Goal: Information Seeking & Learning: Learn about a topic

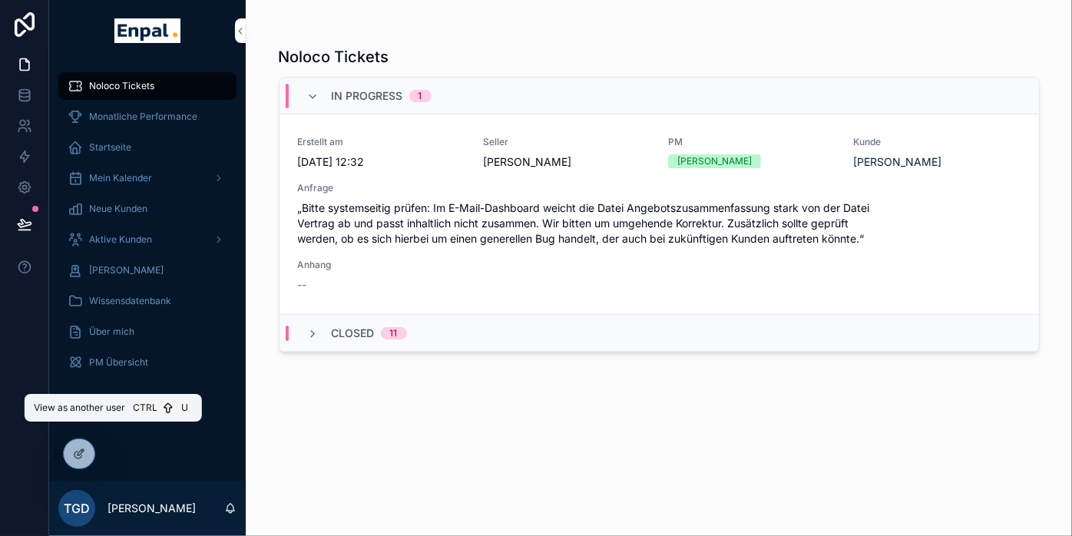
click at [0, 0] on icon at bounding box center [0, 0] width 0 height 0
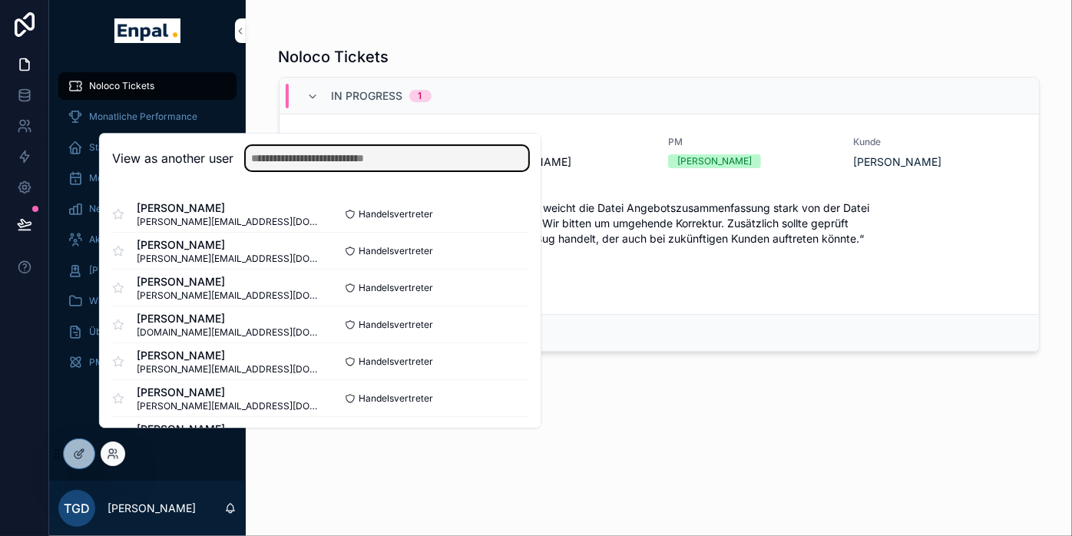
click at [323, 164] on input "text" at bounding box center [387, 158] width 283 height 25
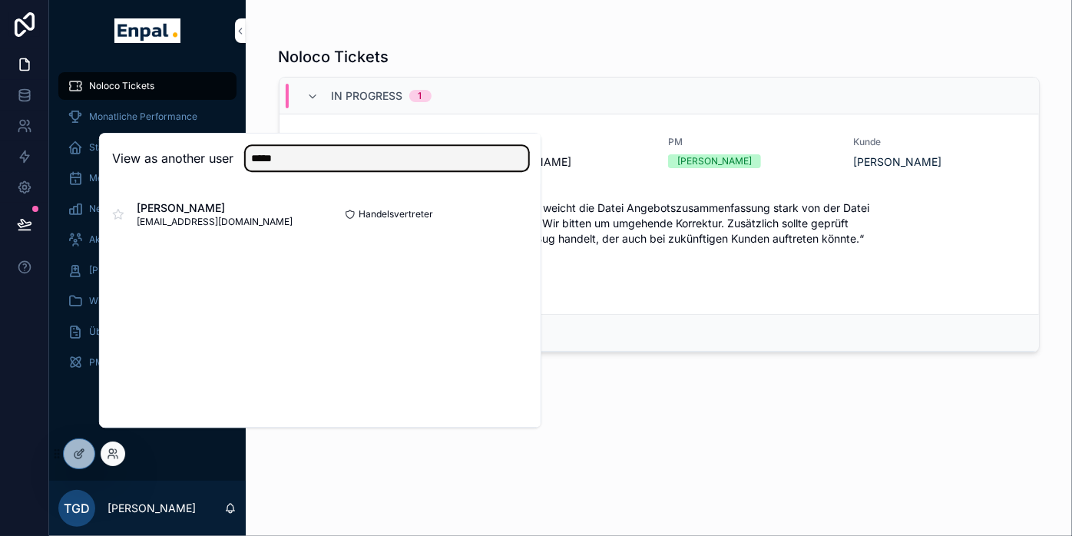
type input "*****"
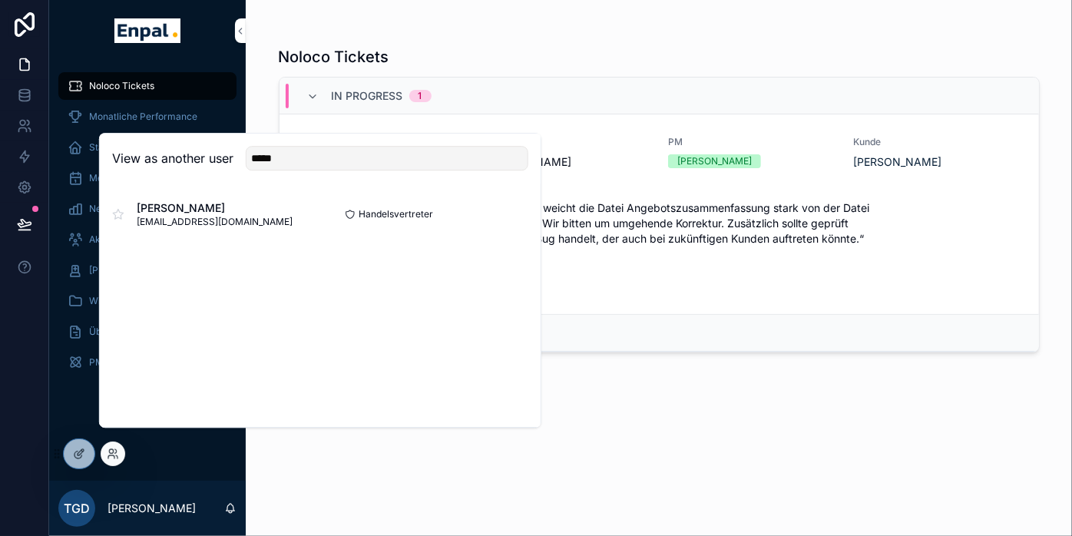
click at [0, 0] on button "Select" at bounding box center [0, 0] width 0 height 0
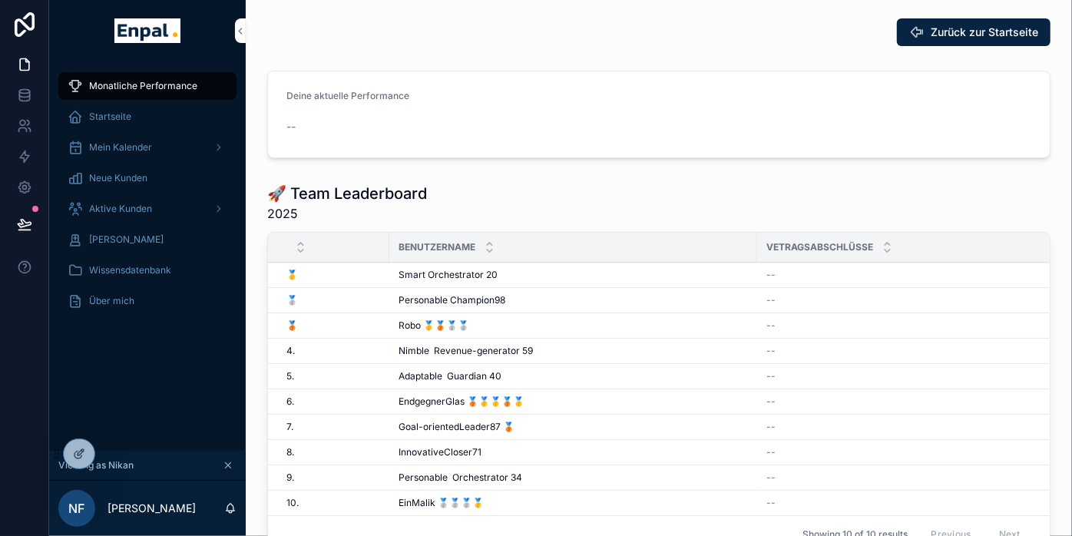
click at [133, 142] on span "Mein Kalender" at bounding box center [120, 147] width 63 height 12
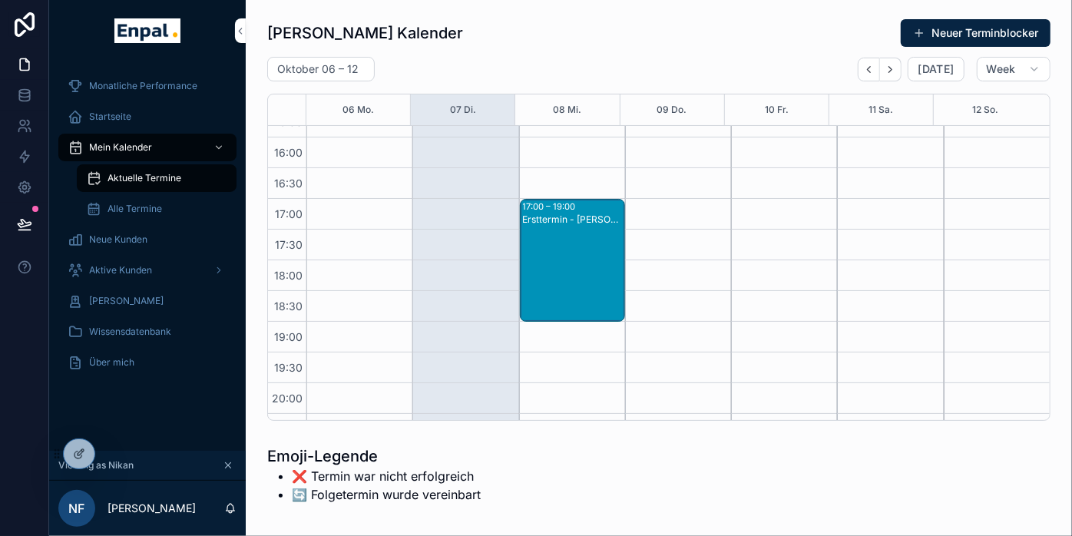
scroll to position [600, 0]
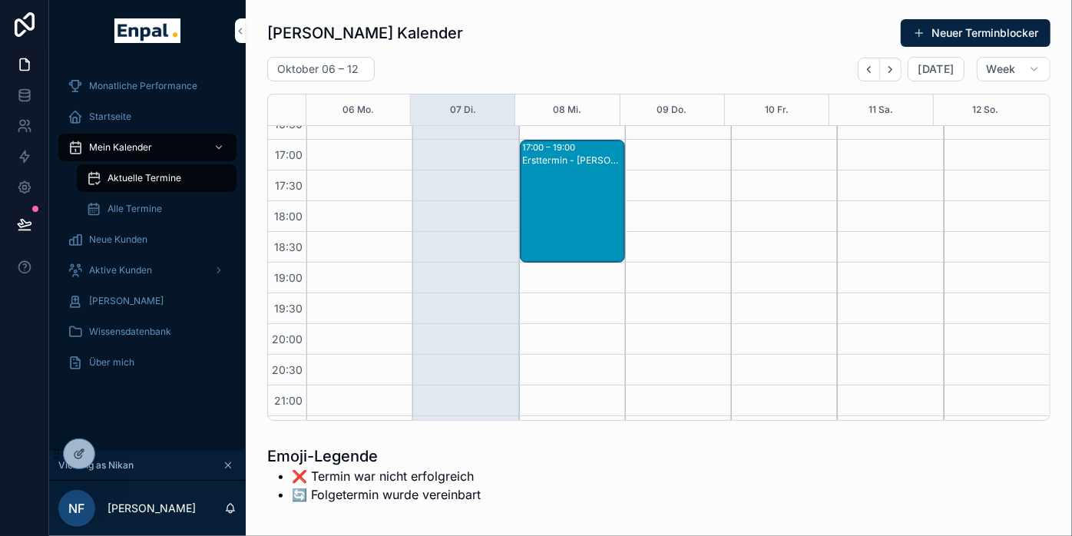
click at [568, 160] on div "Ersttermin - Thomas Gleitsmann" at bounding box center [573, 160] width 101 height 12
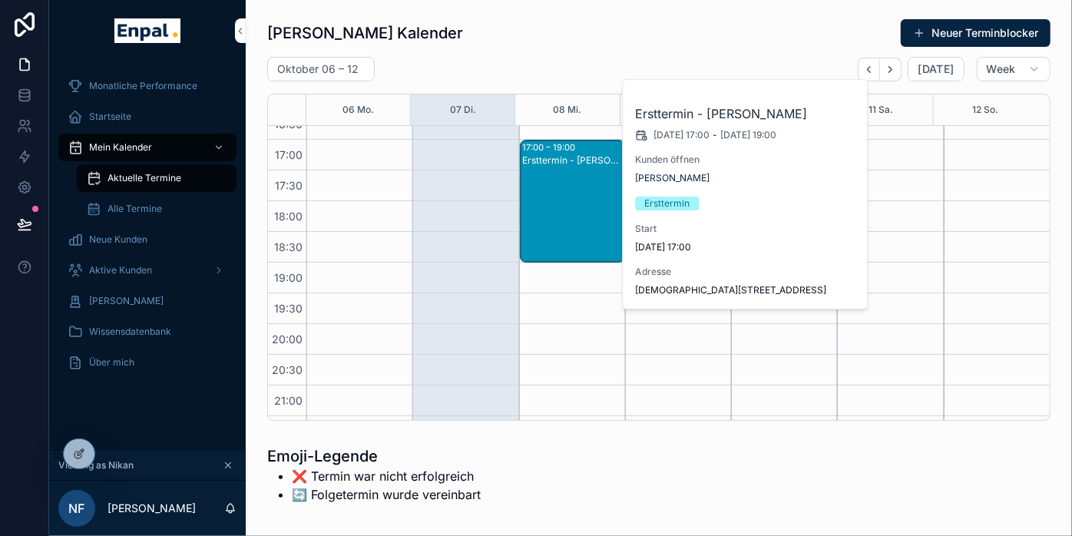
click at [676, 180] on span "Thomas Gleitsmann" at bounding box center [672, 178] width 74 height 12
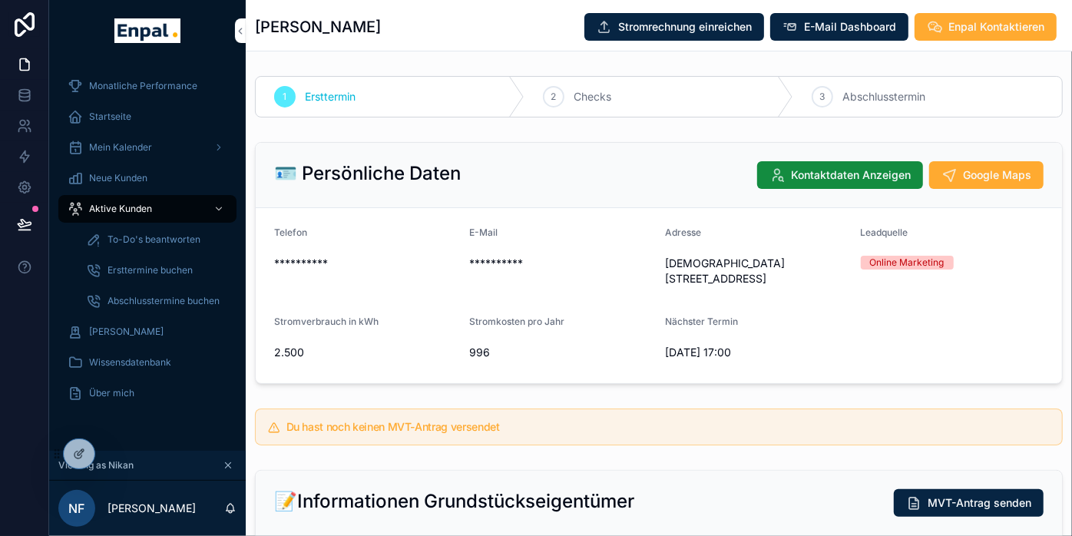
click at [830, 28] on span "E-Mail Dashboard" at bounding box center [850, 26] width 92 height 15
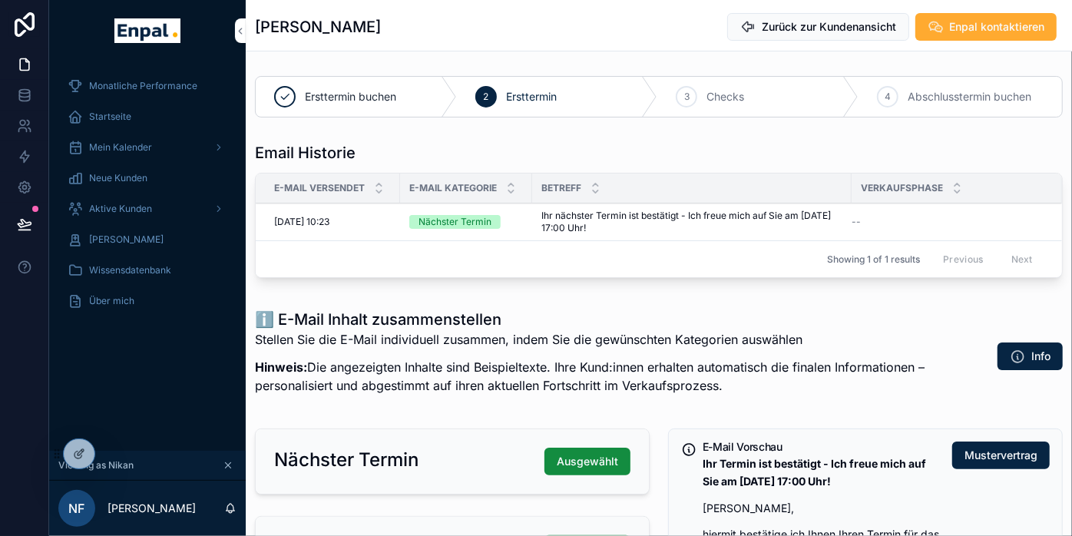
drag, startPoint x: 680, startPoint y: 223, endPoint x: 658, endPoint y: 219, distance: 22.7
click at [671, 221] on span "Ihr nächster Termin ist bestätigt - Ich freue mich auf Sie am 08.10.2025 um 17:…" at bounding box center [691, 222] width 301 height 25
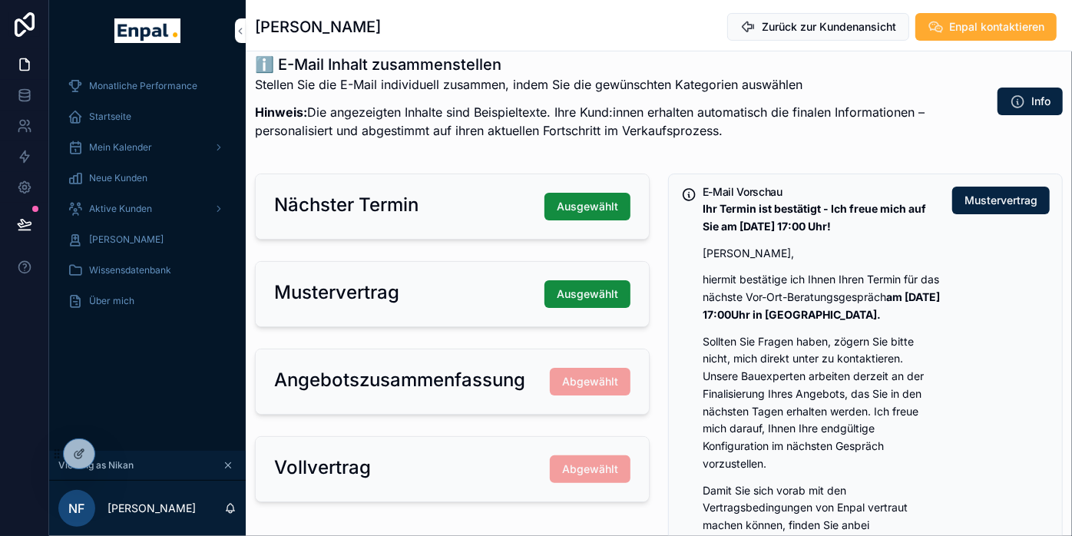
scroll to position [256, 0]
click at [994, 192] on span "Mustervertrag" at bounding box center [1000, 199] width 73 height 15
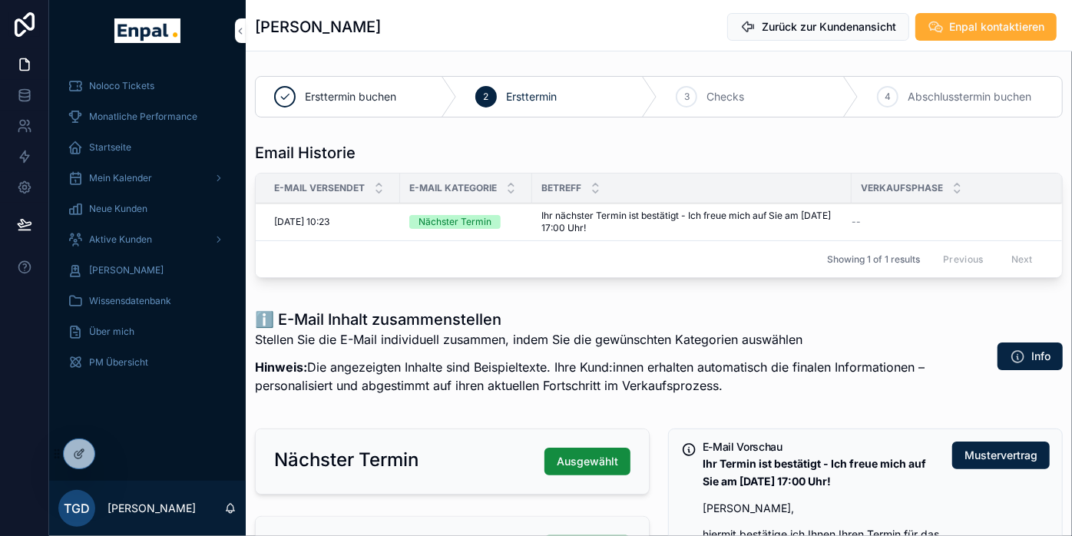
drag, startPoint x: 483, startPoint y: 150, endPoint x: 482, endPoint y: 103, distance: 47.6
drag, startPoint x: 483, startPoint y: 103, endPoint x: 435, endPoint y: 147, distance: 65.2
click at [435, 147] on div "Email Historie" at bounding box center [659, 152] width 808 height 21
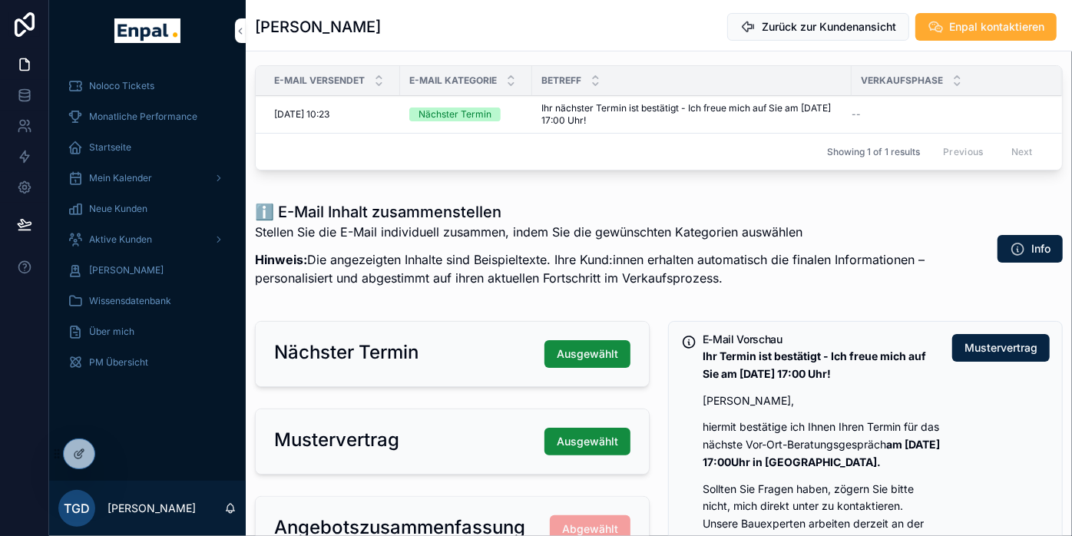
scroll to position [256, 0]
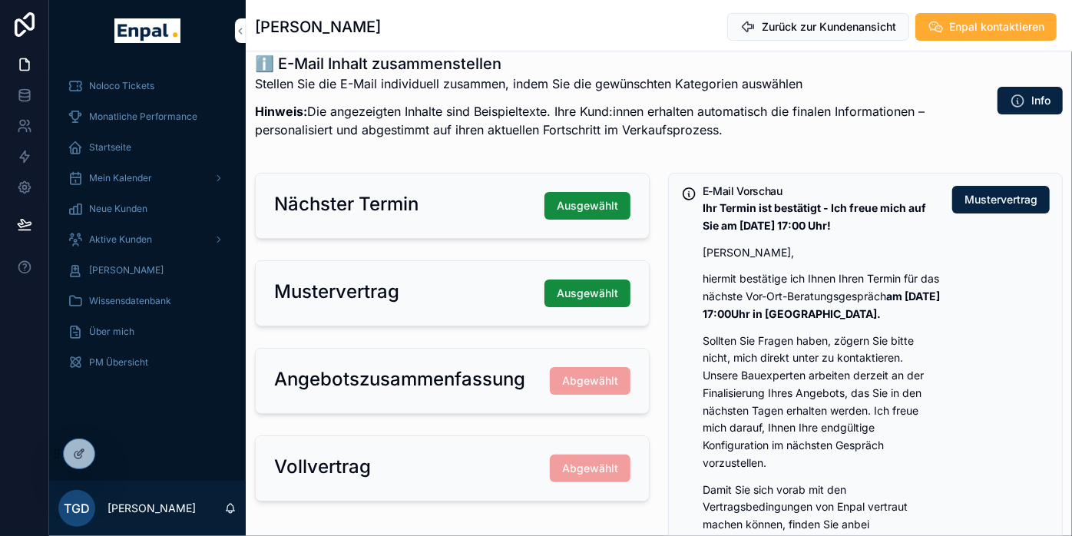
click at [593, 287] on span "Ausgewählt" at bounding box center [587, 293] width 61 height 15
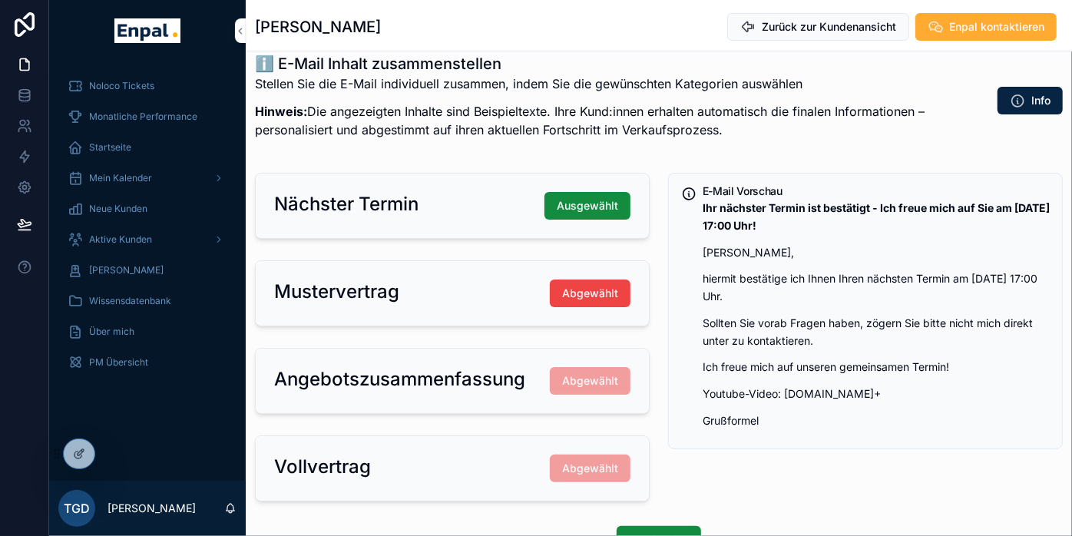
click at [574, 286] on span "Abgewählt" at bounding box center [590, 293] width 56 height 15
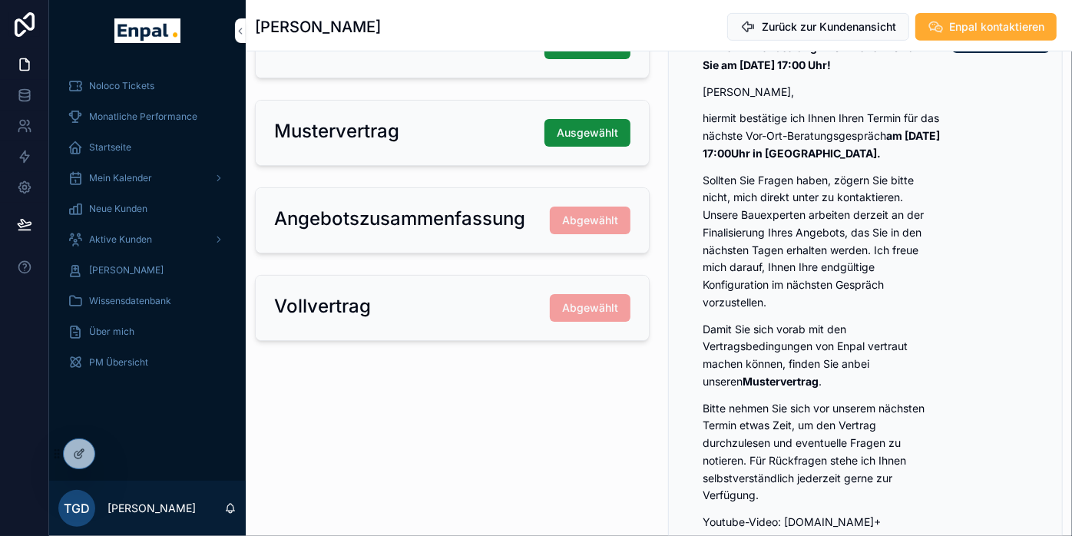
scroll to position [426, 0]
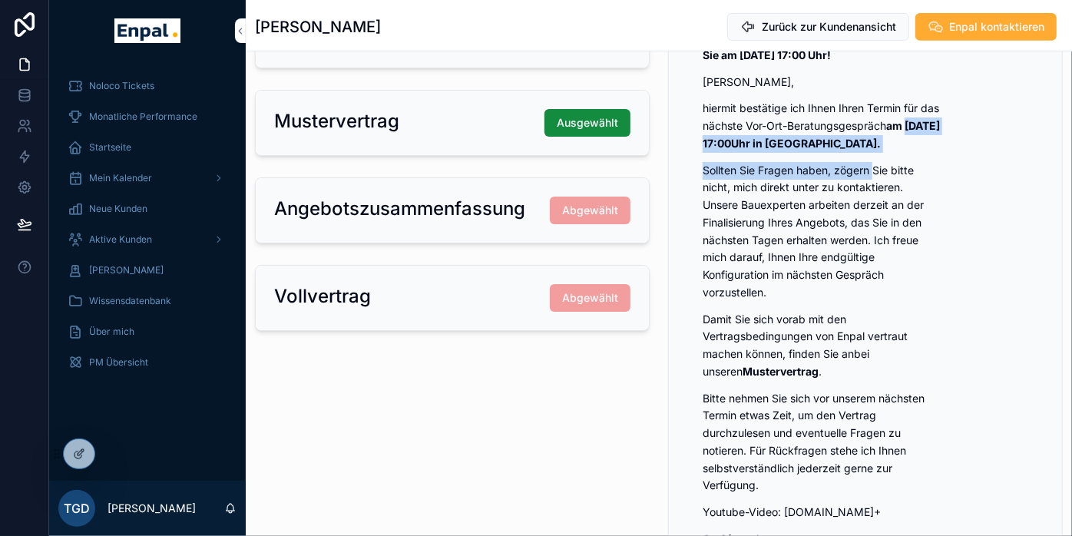
drag, startPoint x: 706, startPoint y: 140, endPoint x: 876, endPoint y: 158, distance: 171.5
click at [876, 158] on div "Ihr Termin ist bestätigt - Ich freue mich auf Sie am 08.10.2025 um 17:00 Uhr! H…" at bounding box center [821, 288] width 237 height 519
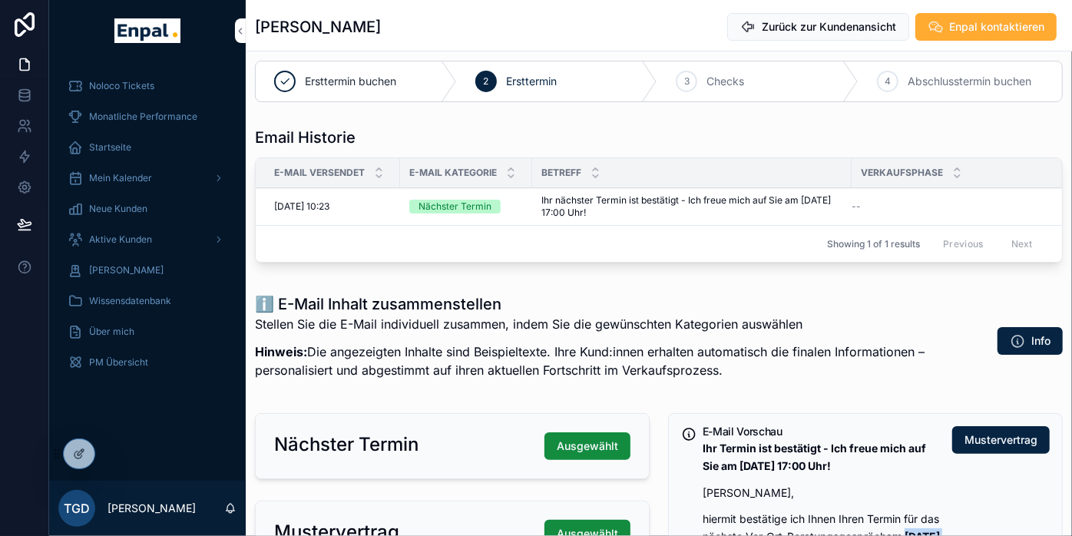
scroll to position [0, 0]
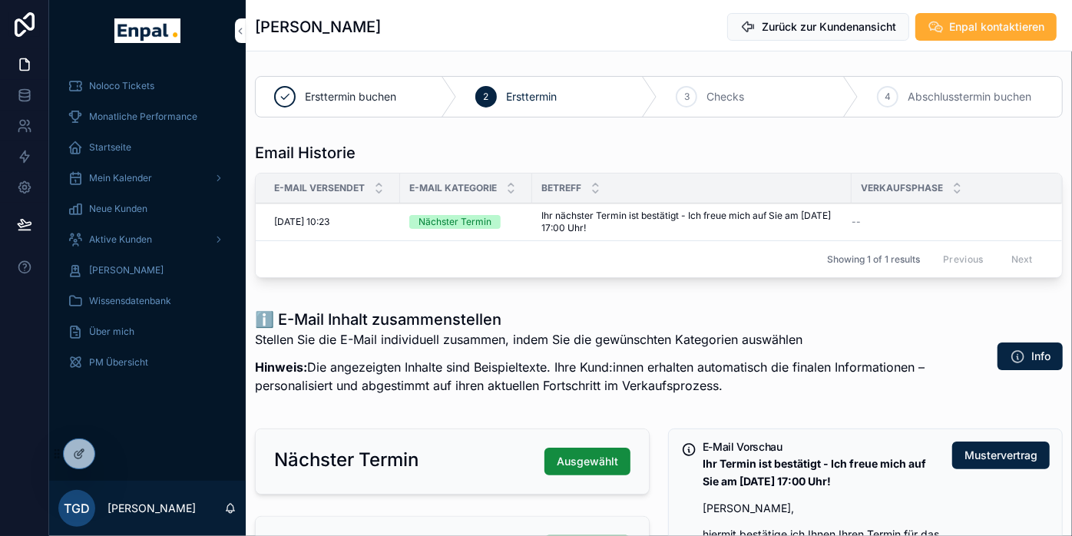
click at [387, 51] on div "Thomas Gleitsmann Zurück zur Kundenansicht Enpal kontaktieren" at bounding box center [659, 25] width 826 height 51
click at [0, 0] on icon at bounding box center [0, 0] width 0 height 0
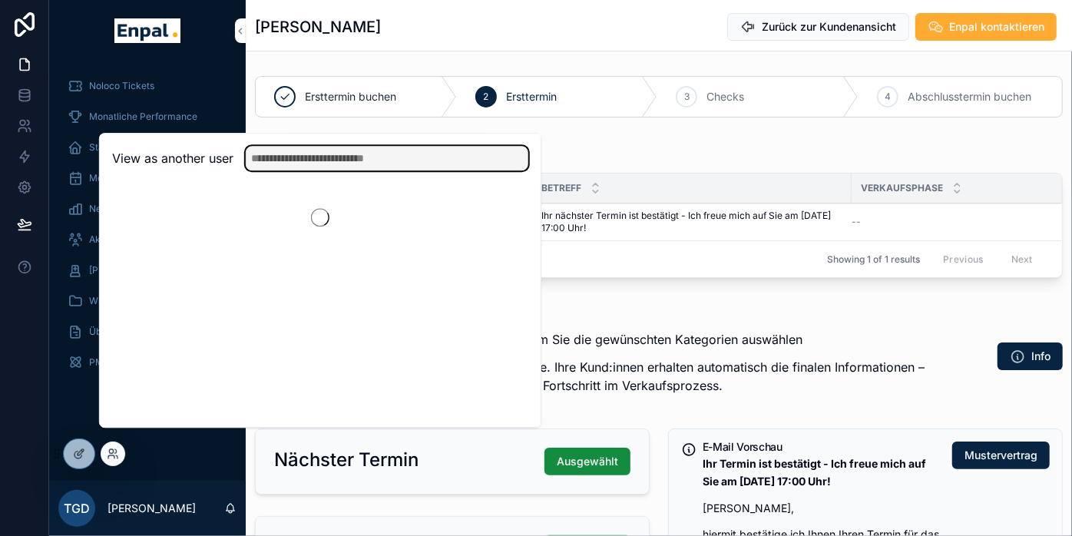
click at [306, 164] on input "text" at bounding box center [387, 158] width 283 height 25
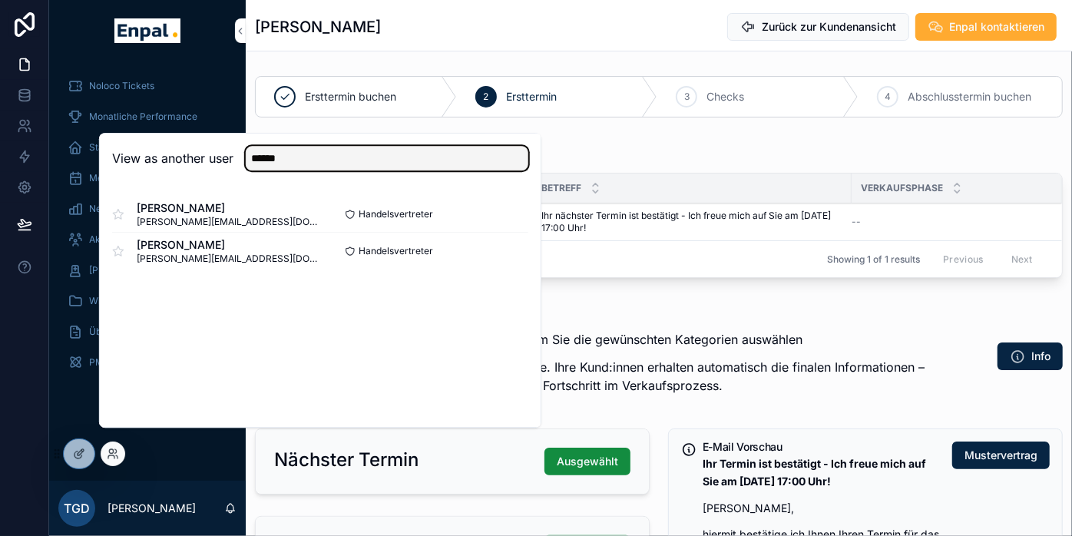
type input "******"
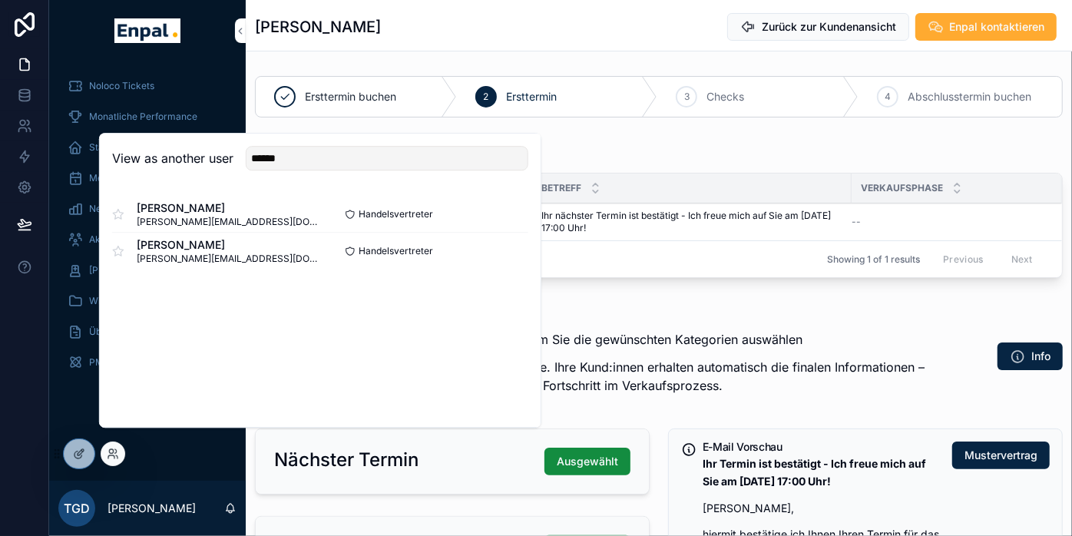
click at [0, 0] on button "Select" at bounding box center [0, 0] width 0 height 0
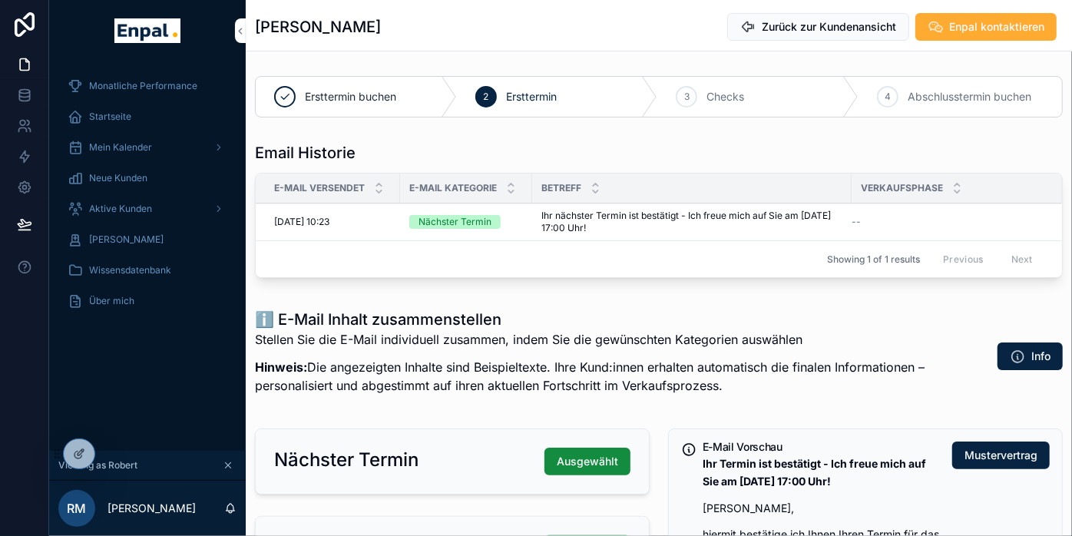
click at [124, 146] on span "Mein Kalender" at bounding box center [120, 147] width 63 height 12
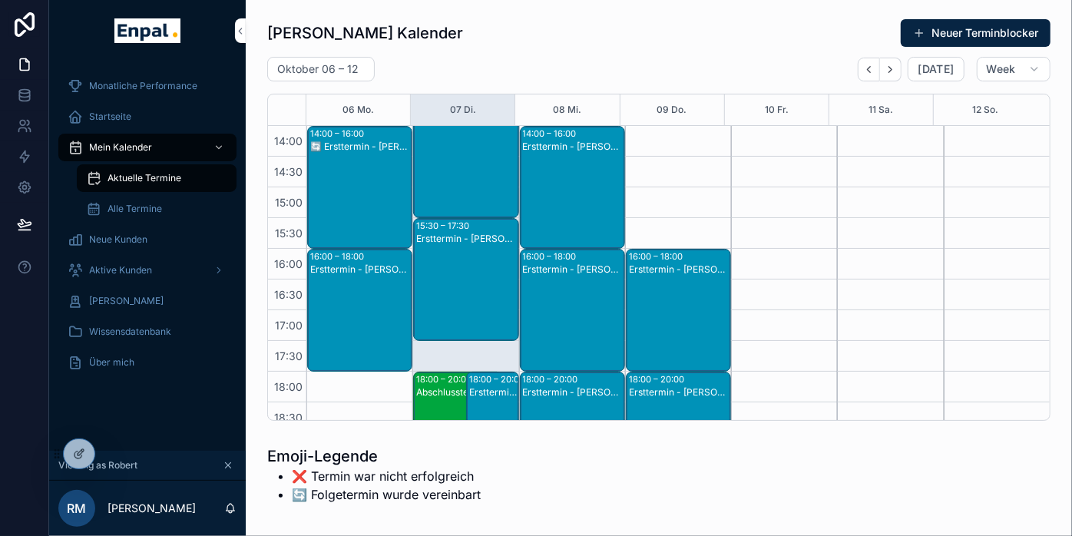
scroll to position [515, 0]
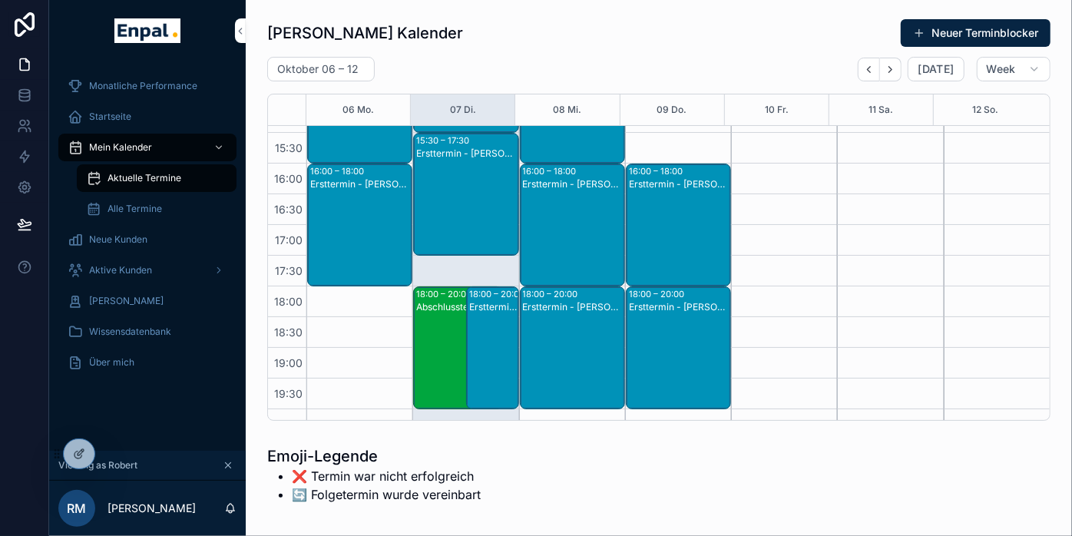
click at [432, 311] on div "Abschlusstermin (Folgetermin) - André Lux" at bounding box center [458, 307] width 85 height 12
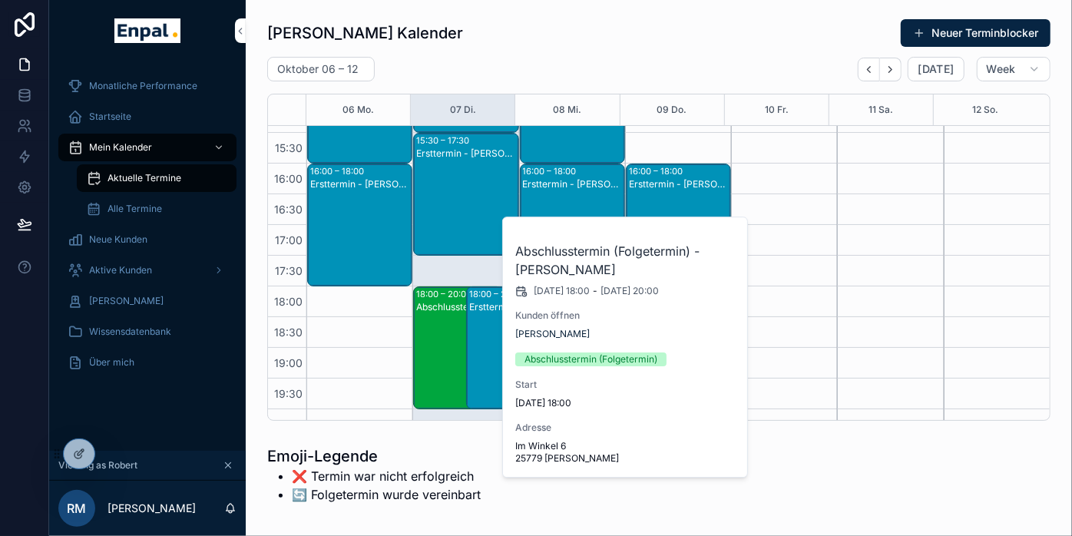
click at [535, 333] on span "André Lux" at bounding box center [552, 334] width 74 height 12
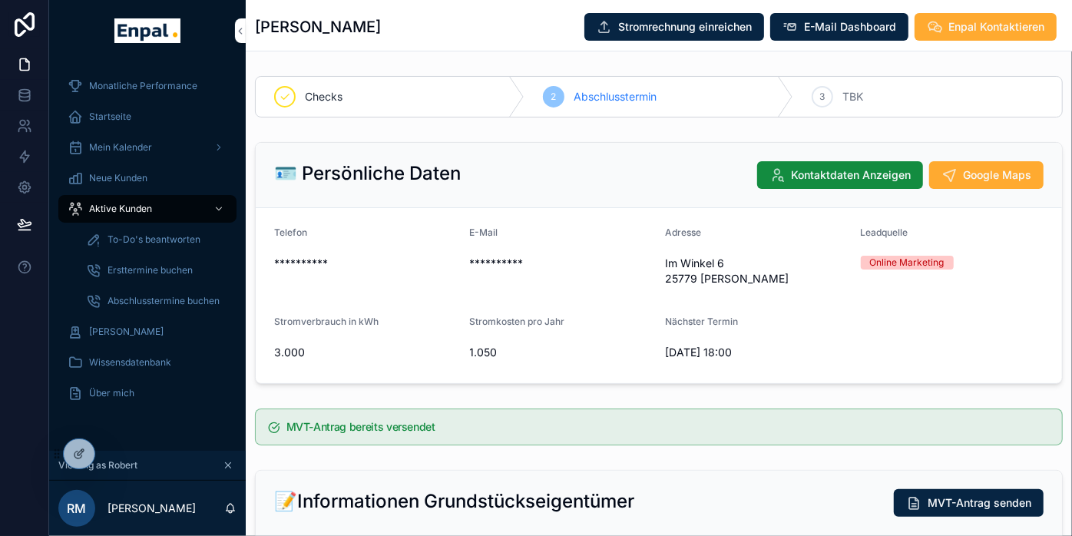
click at [842, 23] on span "E-Mail Dashboard" at bounding box center [850, 26] width 92 height 15
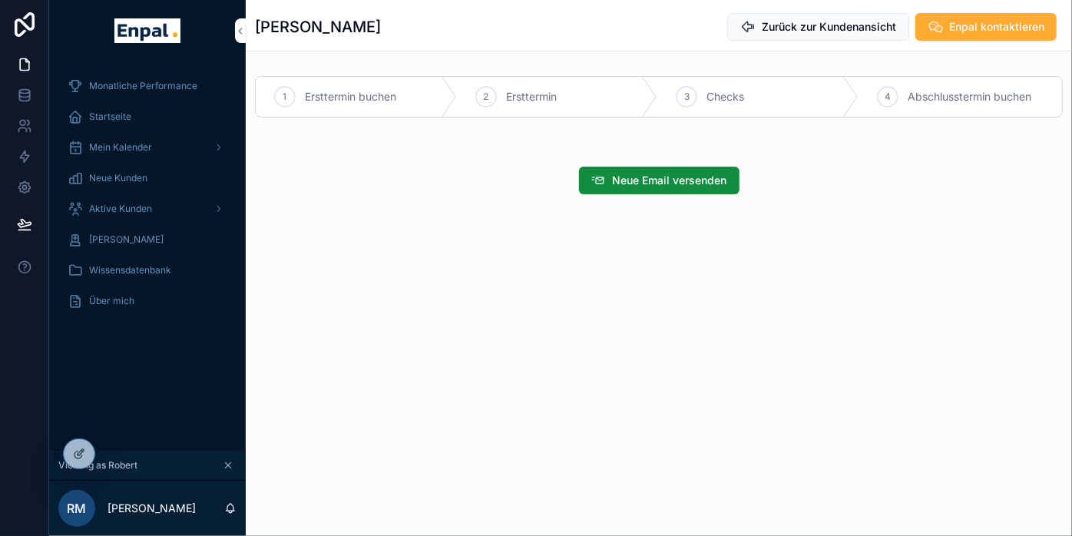
drag, startPoint x: 711, startPoint y: 79, endPoint x: 660, endPoint y: 41, distance: 63.7
drag, startPoint x: 660, startPoint y: 41, endPoint x: 276, endPoint y: 164, distance: 402.1
click at [256, 158] on div "1 Ersttermin buchen 2 Ersttermin 3 Checks 4 Abschlusstermin buchen Neue Email v…" at bounding box center [659, 135] width 826 height 131
click at [716, 186] on span "Neue Email versenden" at bounding box center [670, 180] width 114 height 15
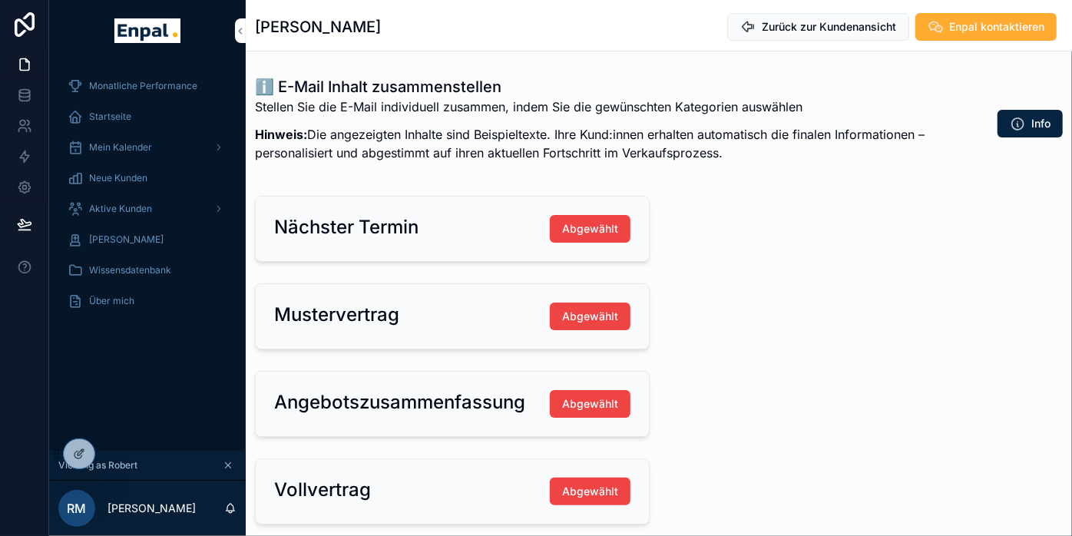
scroll to position [170, 0]
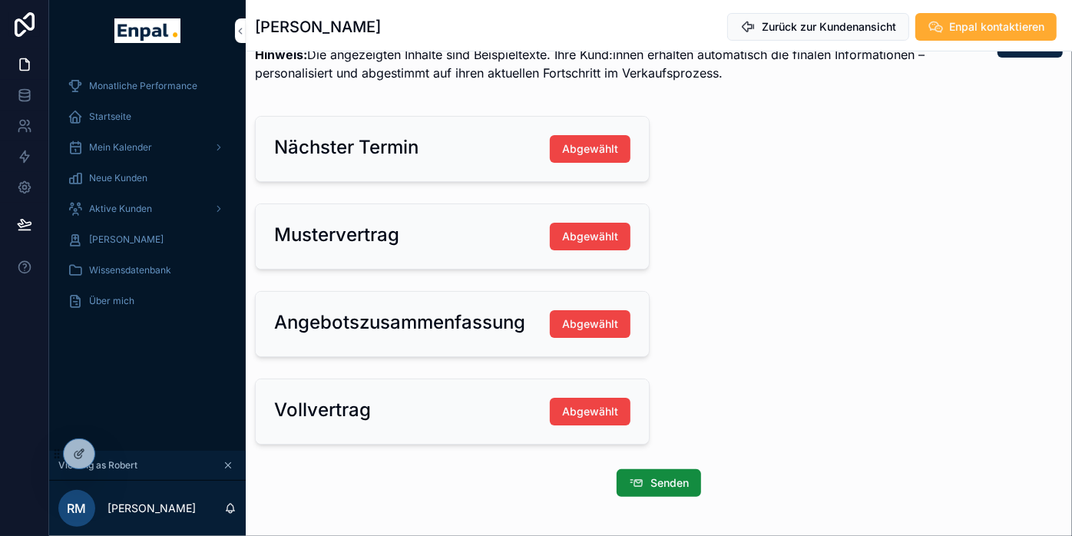
click at [575, 145] on span "Abgewählt" at bounding box center [590, 148] width 56 height 15
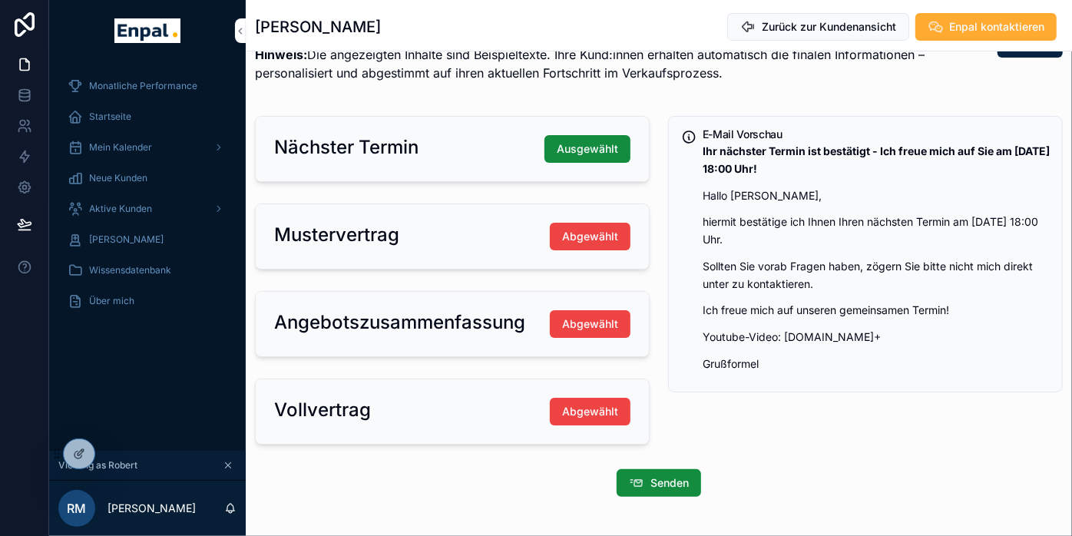
click at [598, 231] on span "Abgewählt" at bounding box center [590, 236] width 56 height 15
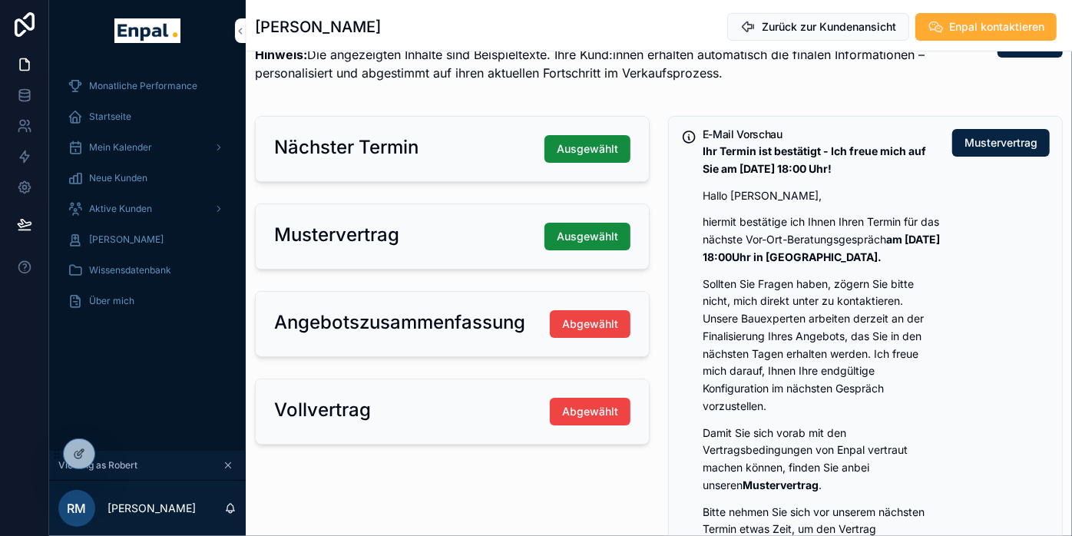
click at [582, 322] on span "Abgewählt" at bounding box center [590, 323] width 56 height 15
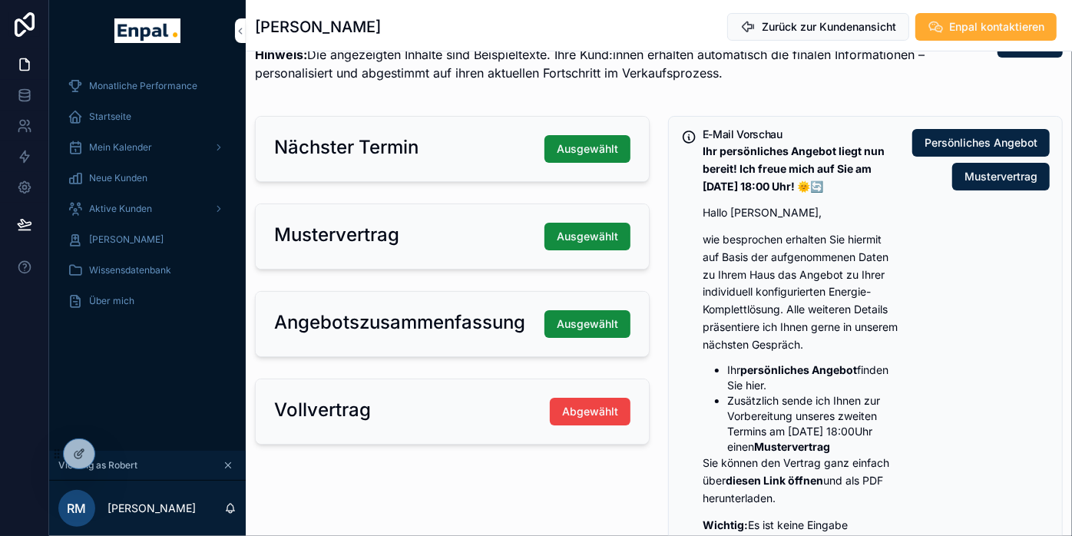
click at [584, 232] on span "Ausgewählt" at bounding box center [587, 236] width 61 height 15
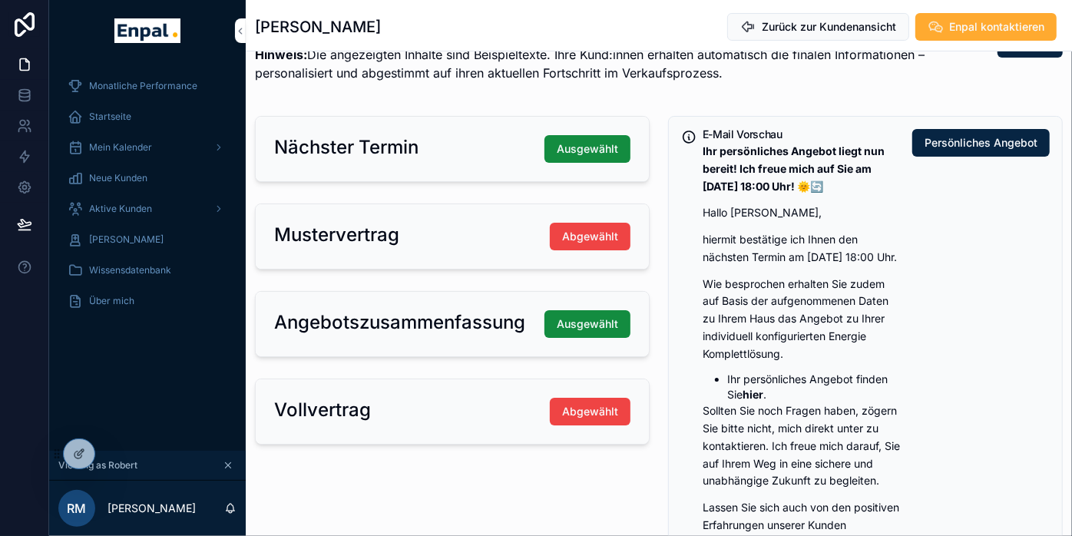
click at [583, 404] on span "Abgewählt" at bounding box center [590, 411] width 56 height 15
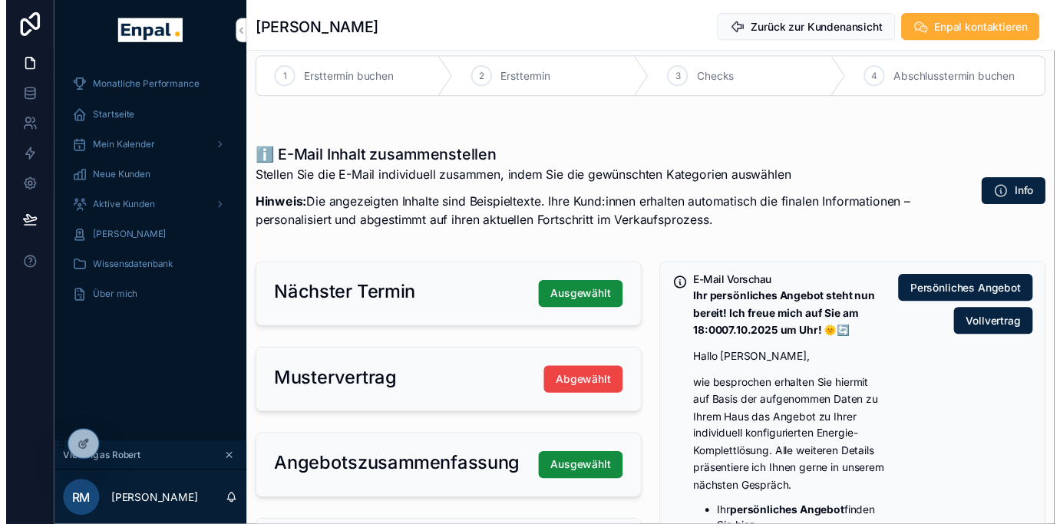
scroll to position [0, 0]
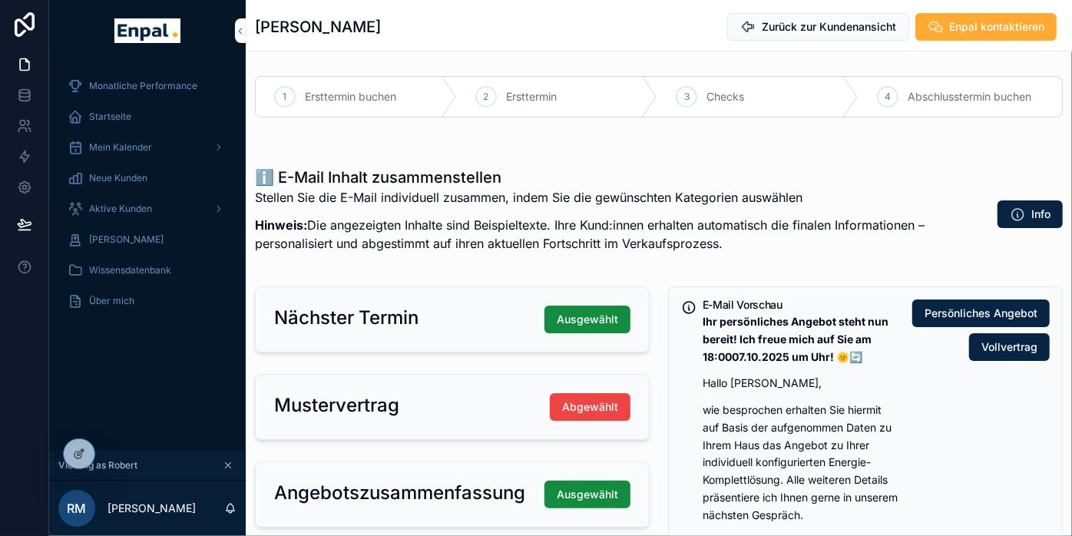
click at [776, 28] on span "Zurück zur Kundenansicht" at bounding box center [829, 26] width 134 height 15
click at [144, 268] on span "Wissensdatenbank" at bounding box center [130, 270] width 82 height 12
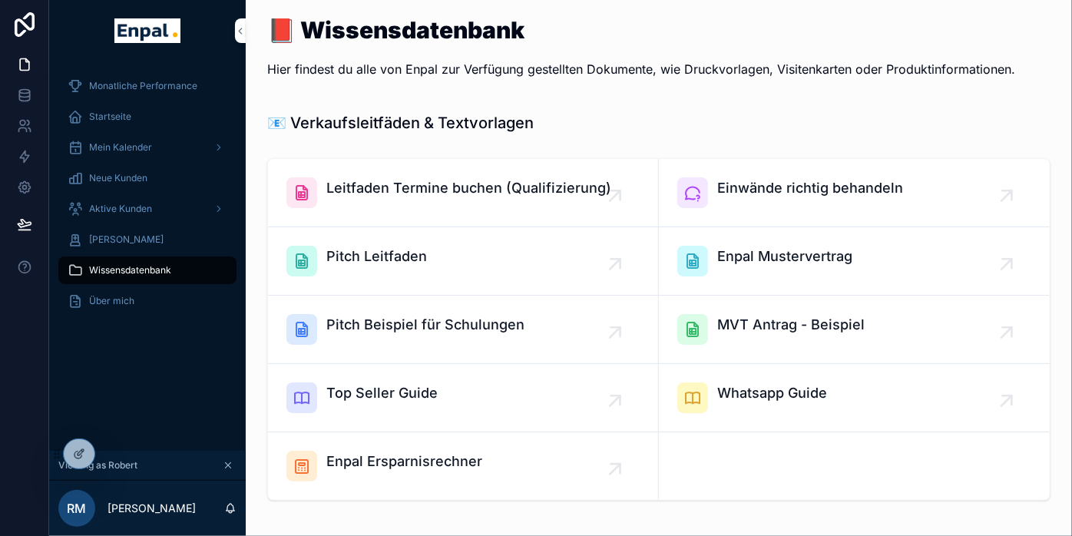
click at [144, 268] on span "Wissensdatenbank" at bounding box center [130, 270] width 82 height 12
click at [768, 392] on span "Whatsapp Guide" at bounding box center [772, 392] width 110 height 21
